Goal: Information Seeking & Learning: Understand process/instructions

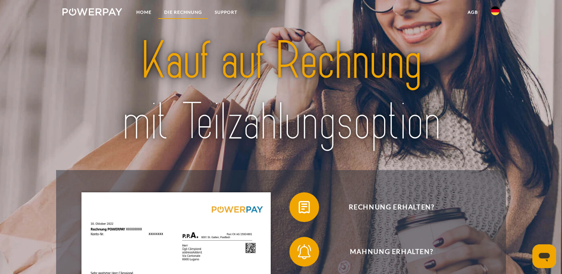
click at [195, 9] on link "DIE RECHNUNG" at bounding box center [183, 12] width 50 height 13
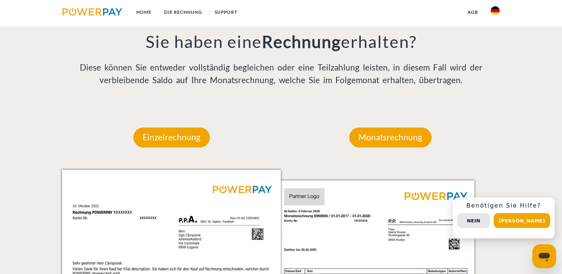
scroll to position [594, 0]
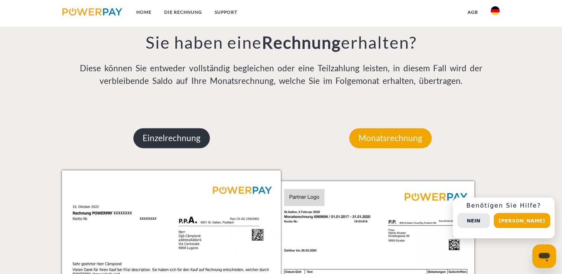
click at [182, 137] on p "Einzelrechnung" at bounding box center [171, 138] width 76 height 20
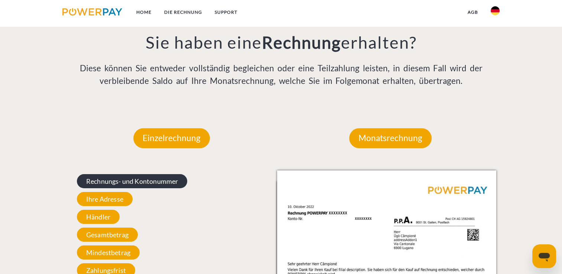
click at [156, 185] on span "Rechnungs- und Kontonummer" at bounding box center [132, 181] width 111 height 14
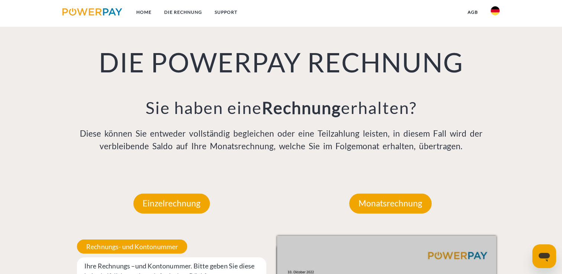
scroll to position [534, 0]
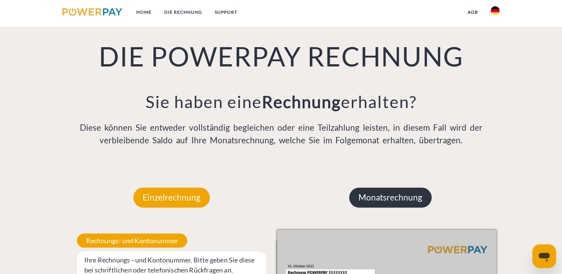
click at [407, 201] on p "Monatsrechnung" at bounding box center [390, 198] width 82 height 20
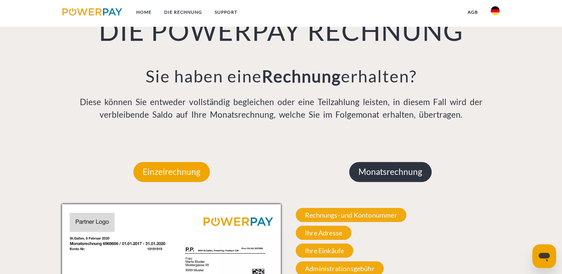
scroll to position [609, 0]
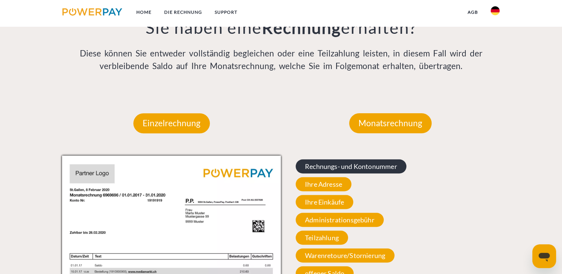
click at [364, 170] on span "Rechnungs- und Kontonummer" at bounding box center [351, 166] width 111 height 14
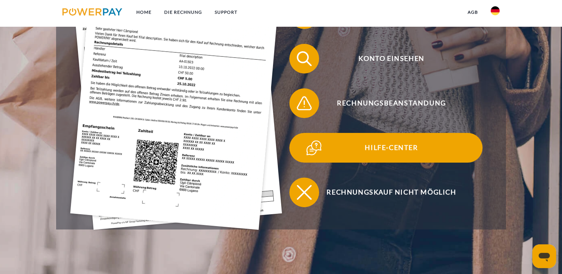
scroll to position [237, 0]
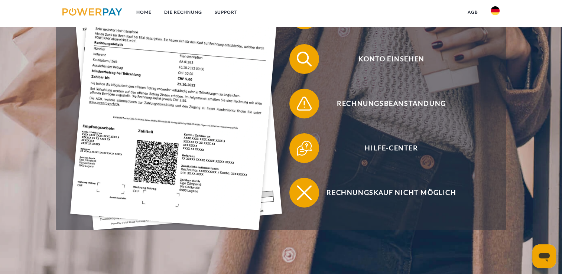
click at [71, 10] on img at bounding box center [92, 11] width 60 height 7
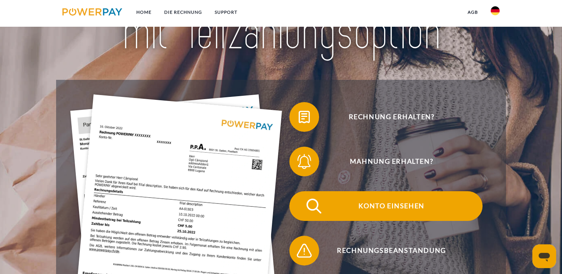
scroll to position [149, 0]
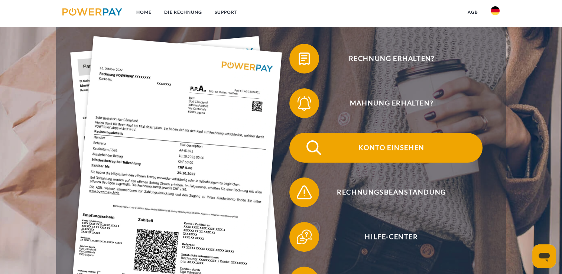
click at [398, 147] on span "Konto einsehen" at bounding box center [391, 148] width 182 height 30
